Goal: Find specific page/section: Find specific page/section

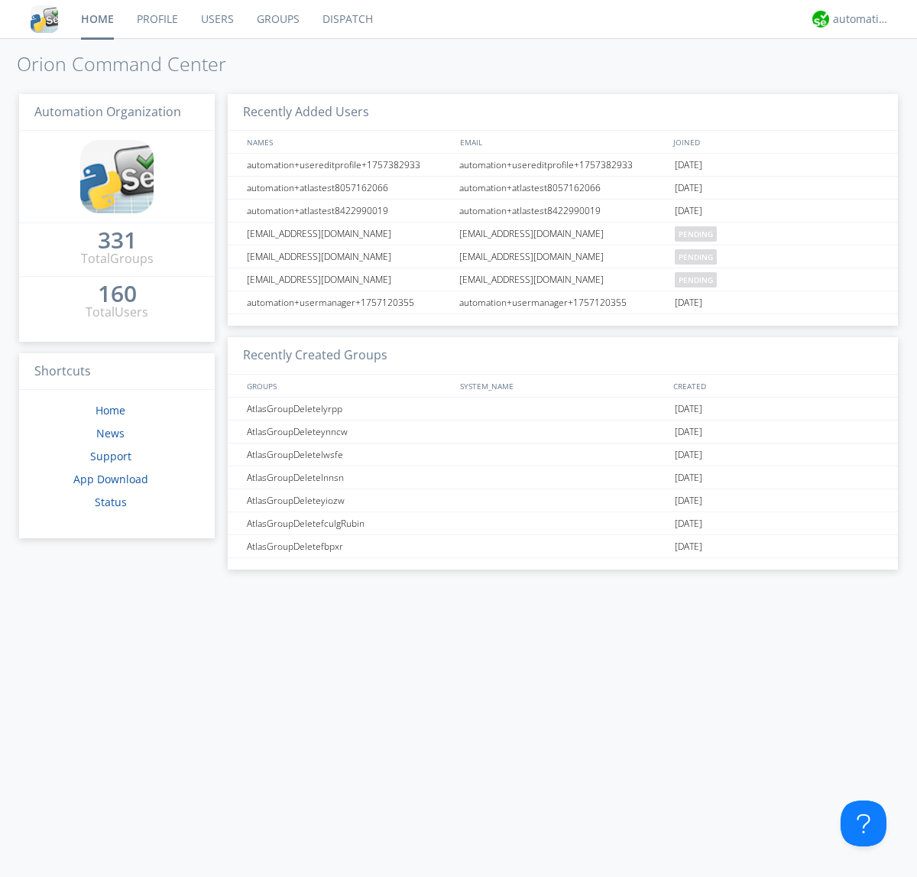
click at [346, 19] on link "Dispatch" at bounding box center [347, 19] width 73 height 38
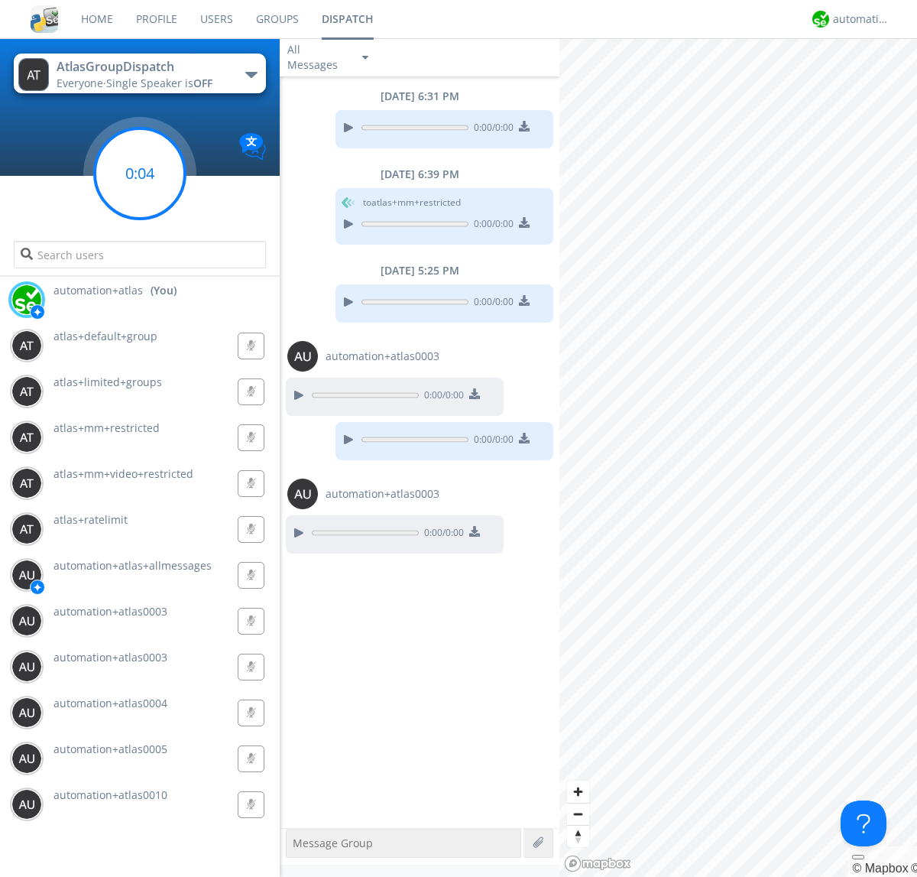
click at [140, 174] on g at bounding box center [140, 173] width 90 height 90
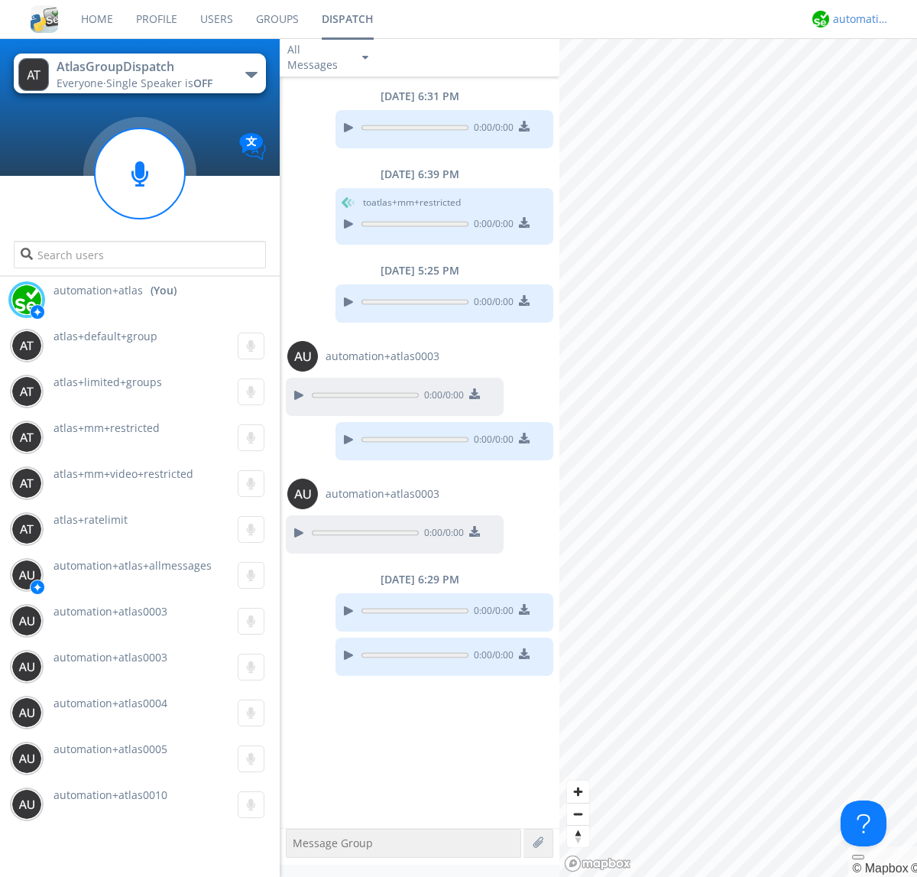
click at [858, 19] on div "automation+atlas" at bounding box center [861, 18] width 57 height 15
